Goal: Find specific page/section: Find specific page/section

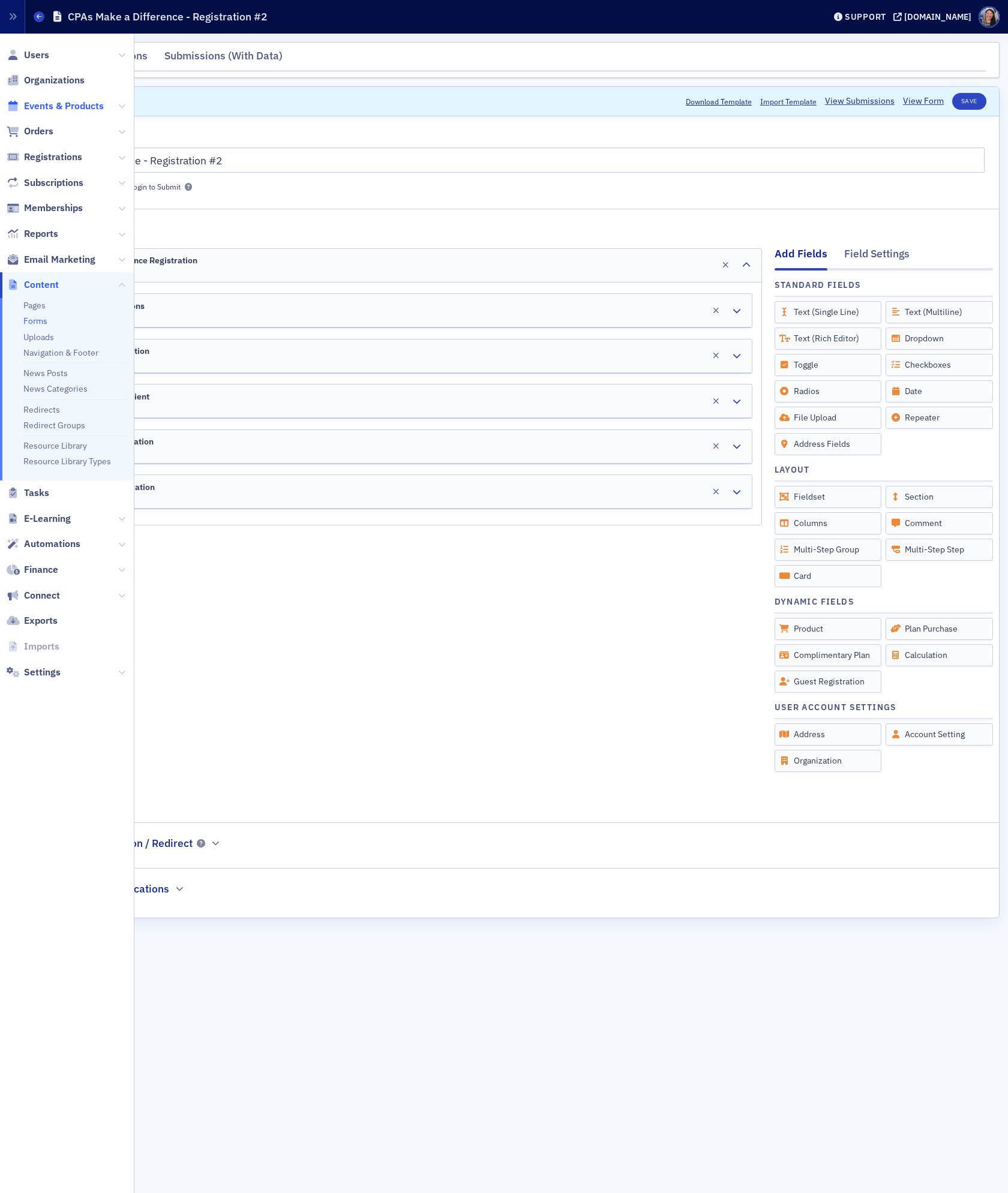
click at [47, 103] on span "Events & Products" at bounding box center [63, 107] width 80 height 13
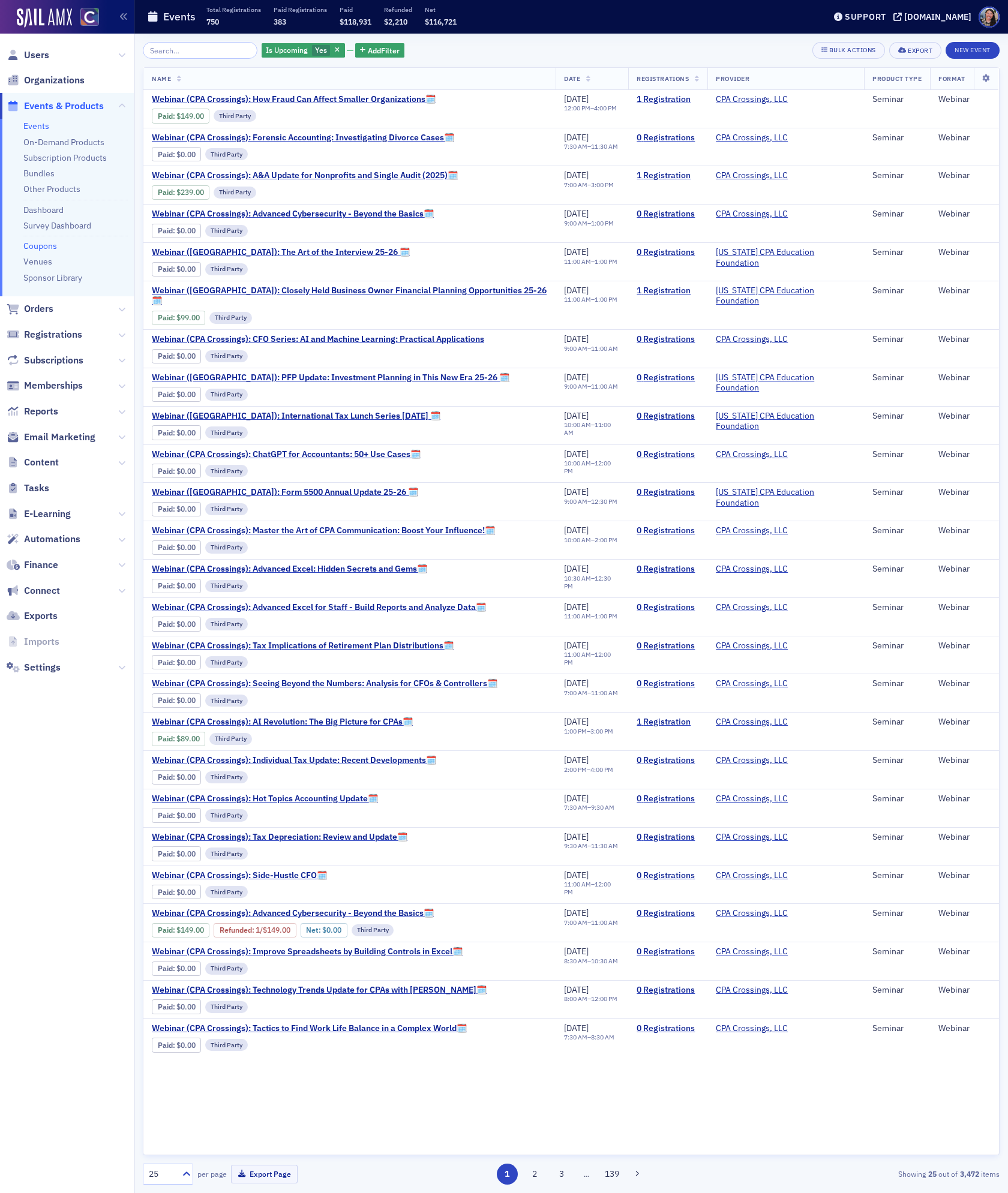
click at [38, 244] on link "Coupons" at bounding box center [40, 246] width 33 height 11
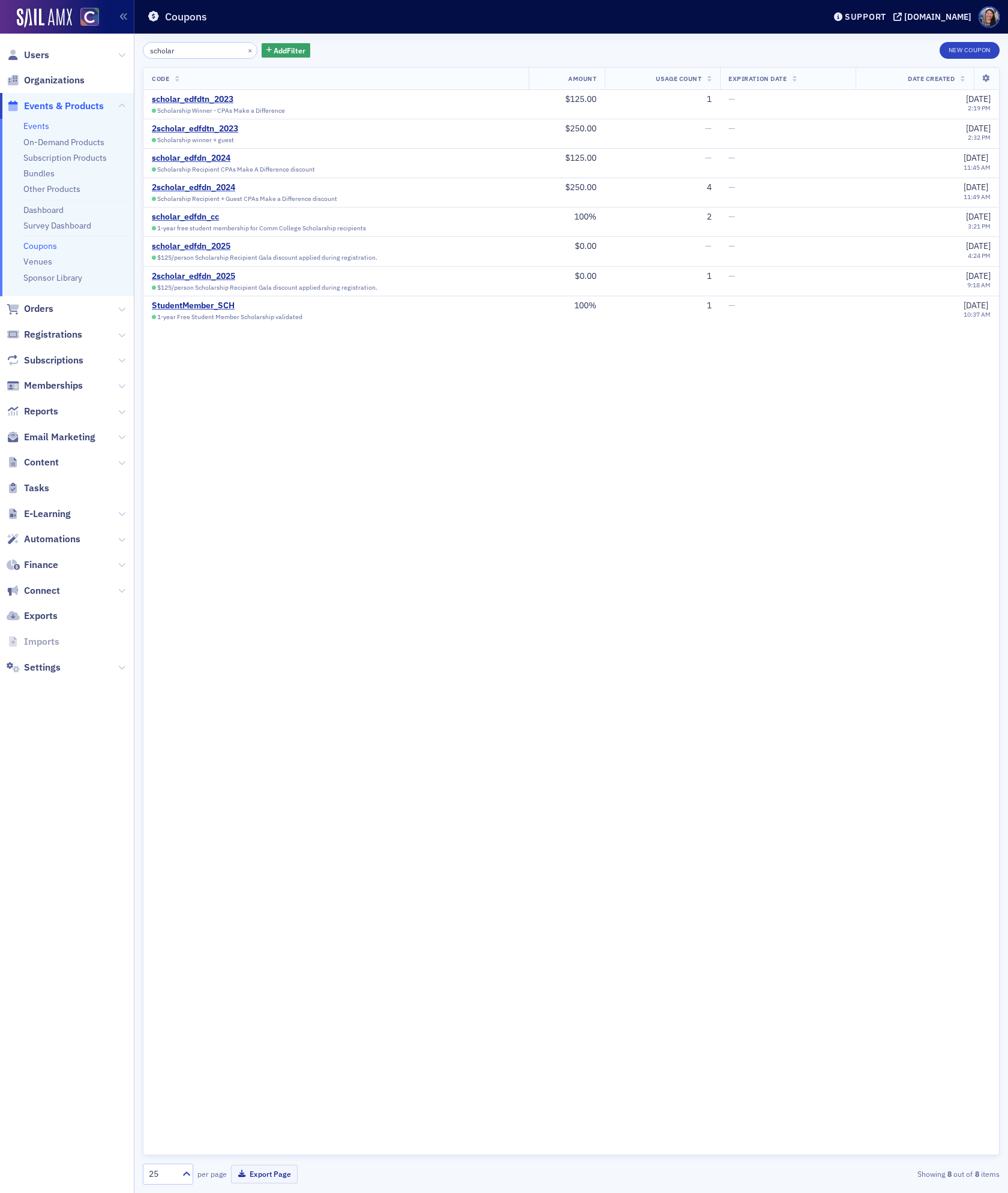
type input "scholar"
click at [30, 121] on link "Events" at bounding box center [36, 126] width 26 height 11
